Goal: Task Accomplishment & Management: Manage account settings

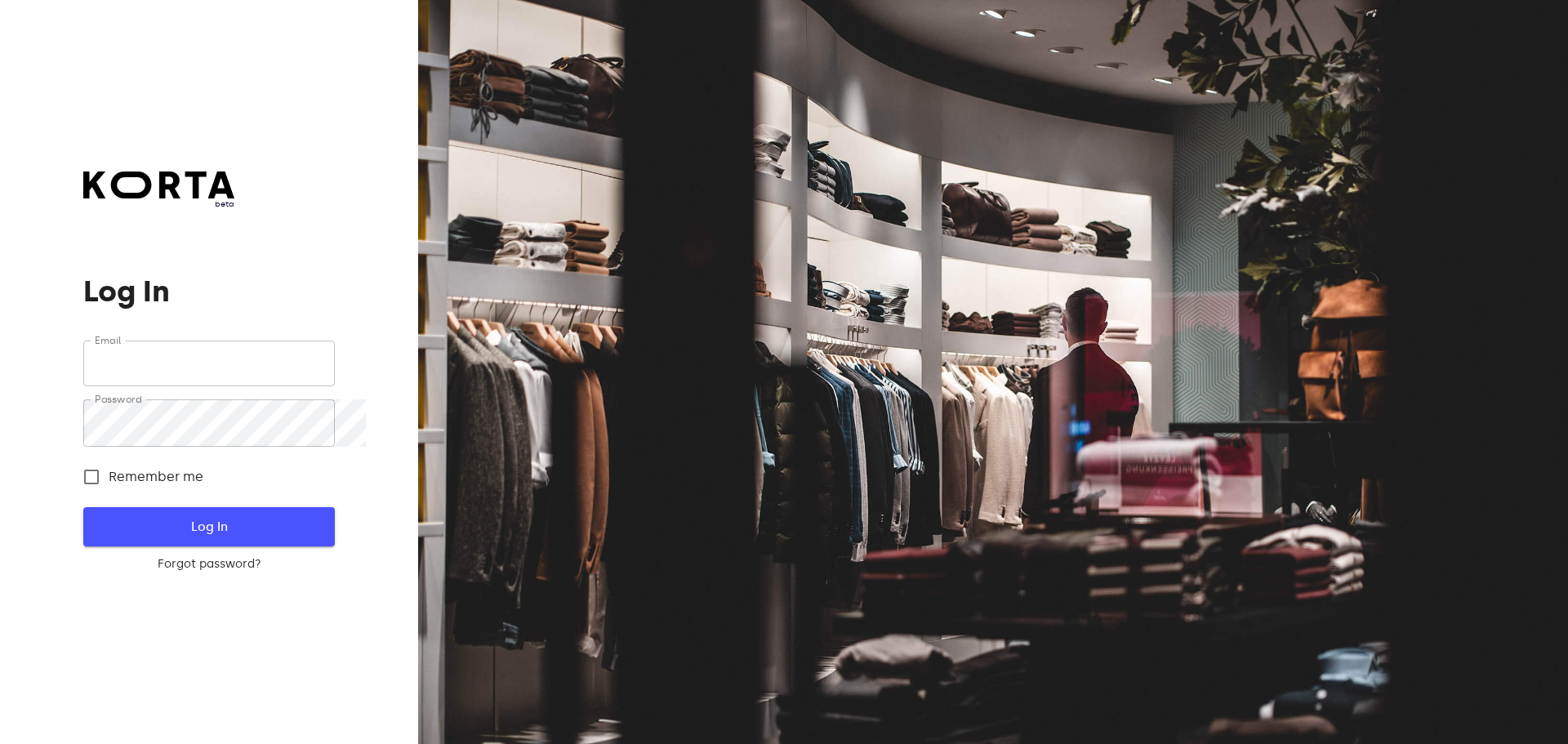
type input "[EMAIL_ADDRESS][DOMAIN_NAME]"
drag, startPoint x: 225, startPoint y: 539, endPoint x: 234, endPoint y: 534, distance: 10.3
click at [225, 537] on span "Log In" at bounding box center [209, 526] width 199 height 21
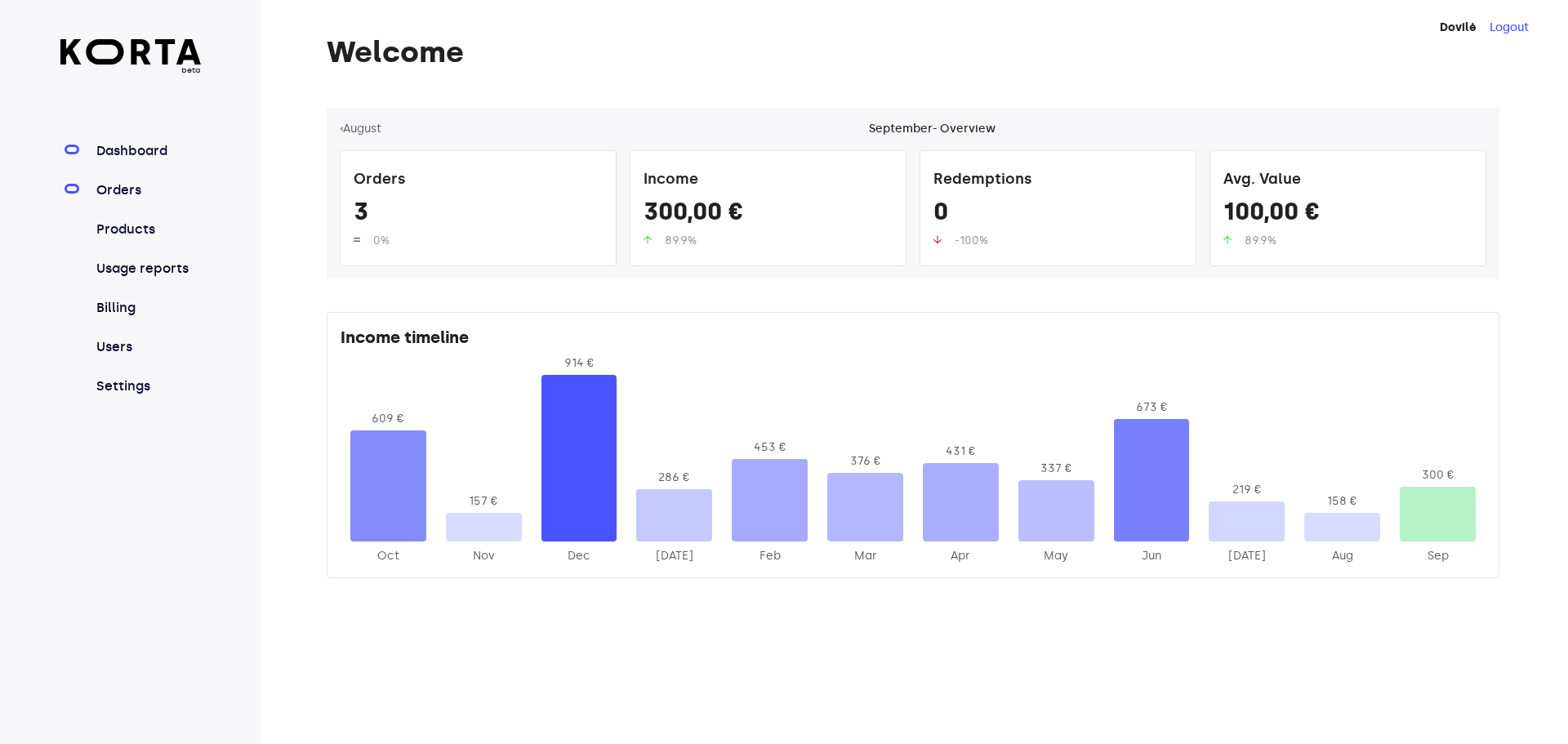
click at [132, 200] on link "Orders" at bounding box center [147, 190] width 109 height 19
